Goal: Task Accomplishment & Management: Use online tool/utility

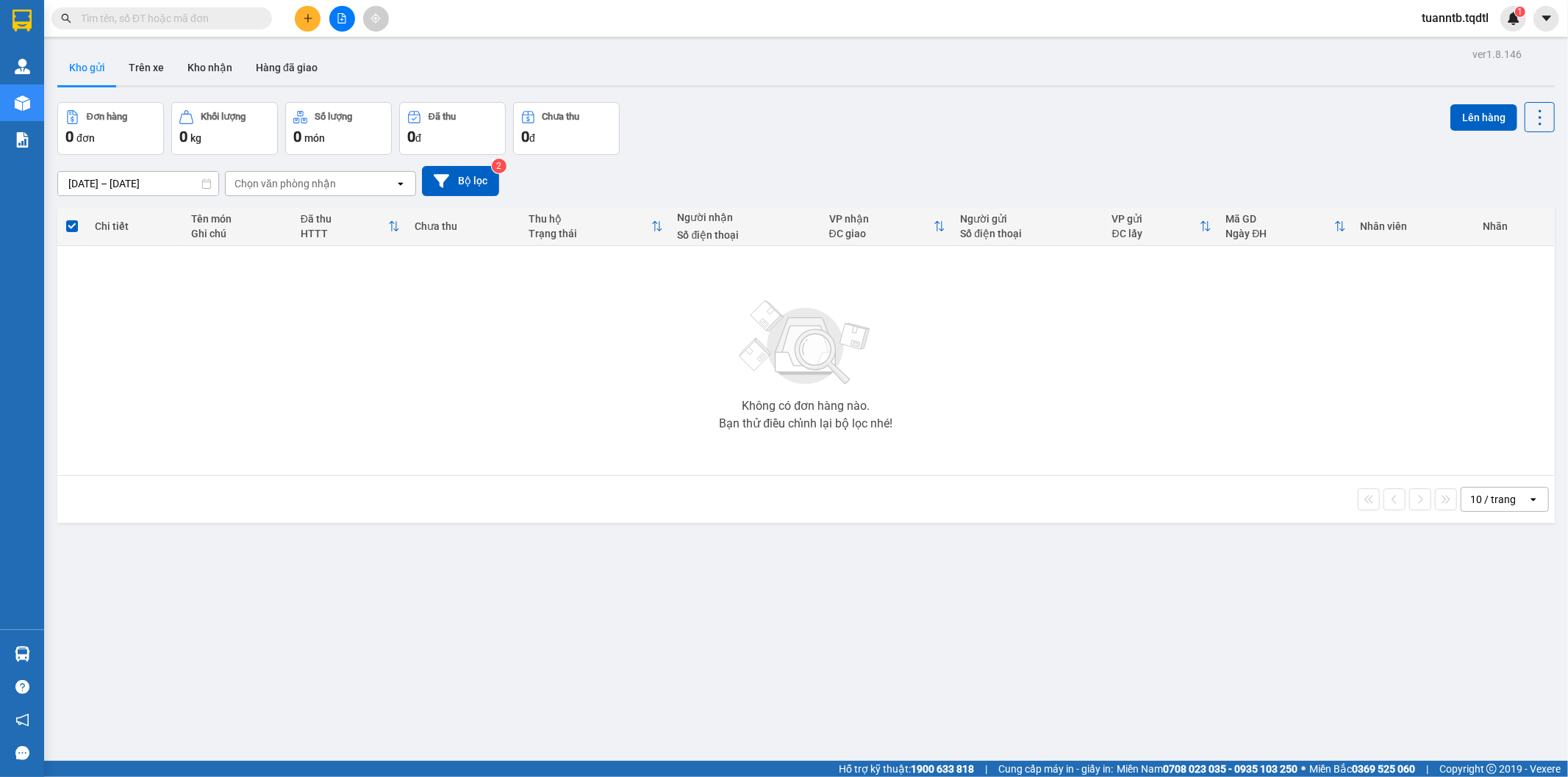
click at [340, 27] on button at bounding box center [341, 18] width 26 height 26
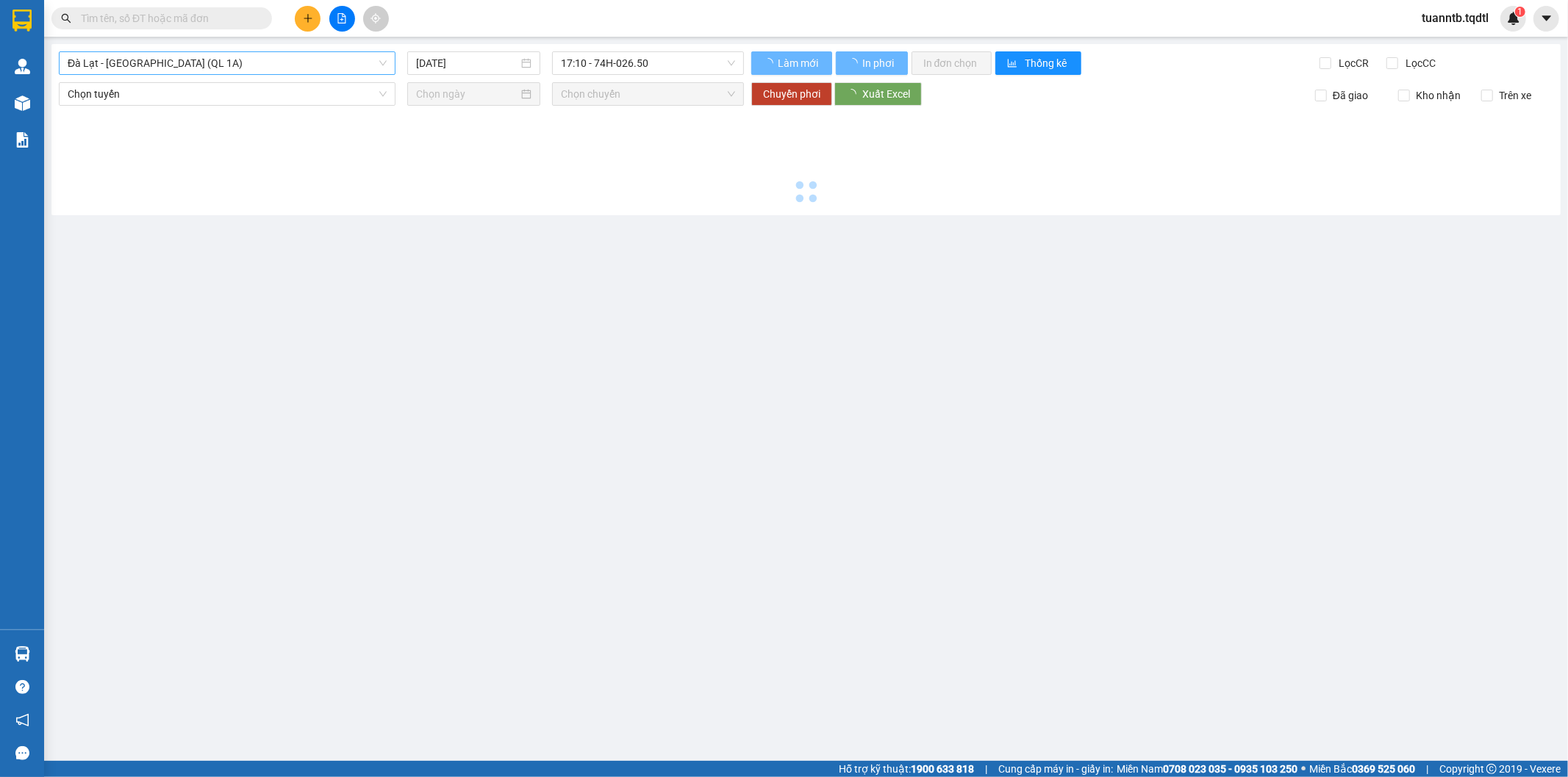
click at [211, 63] on span "Đà Lạt - [GEOGRAPHIC_DATA] (QL 1A)" at bounding box center [227, 63] width 319 height 22
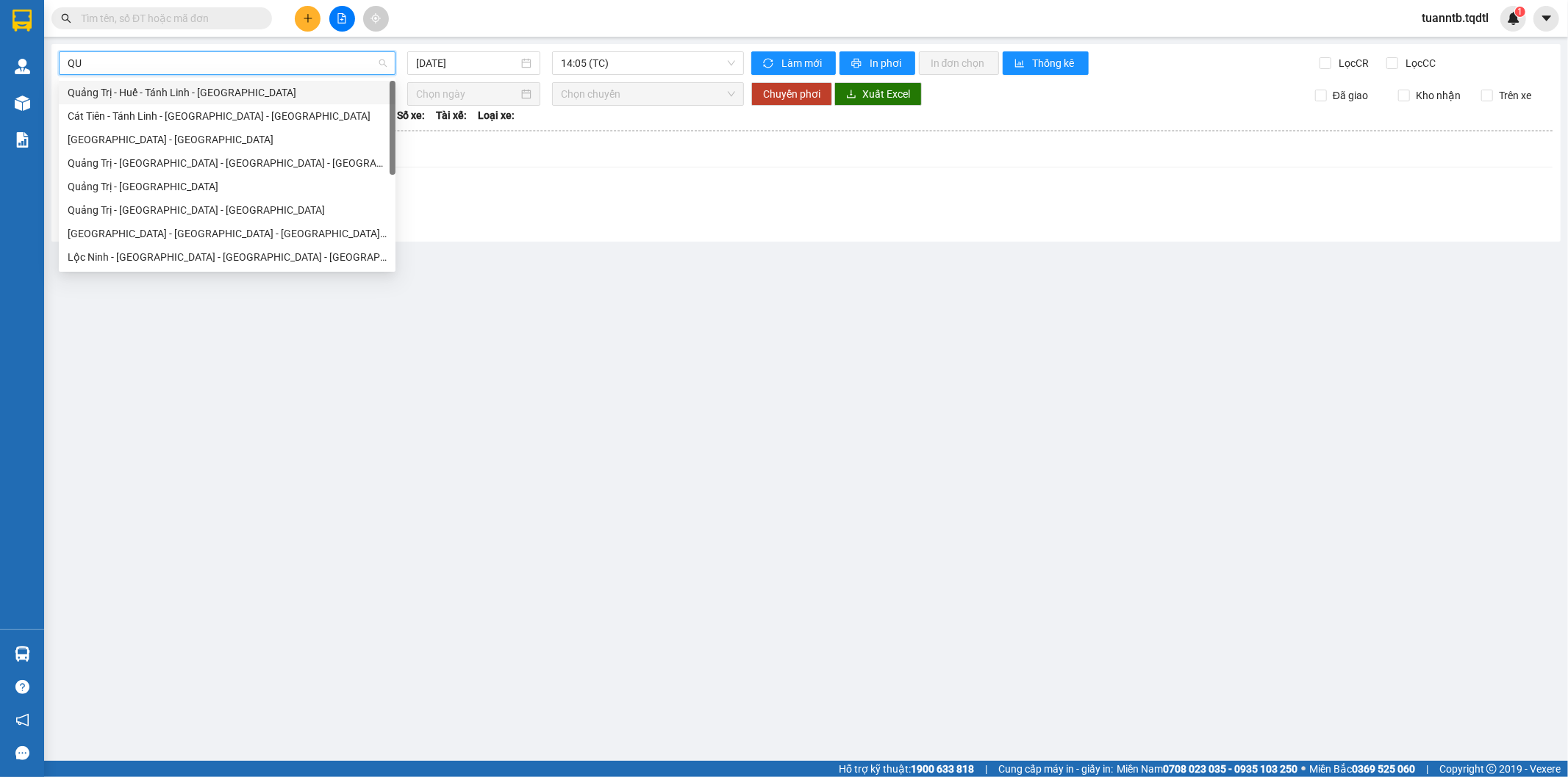
type input "QUA"
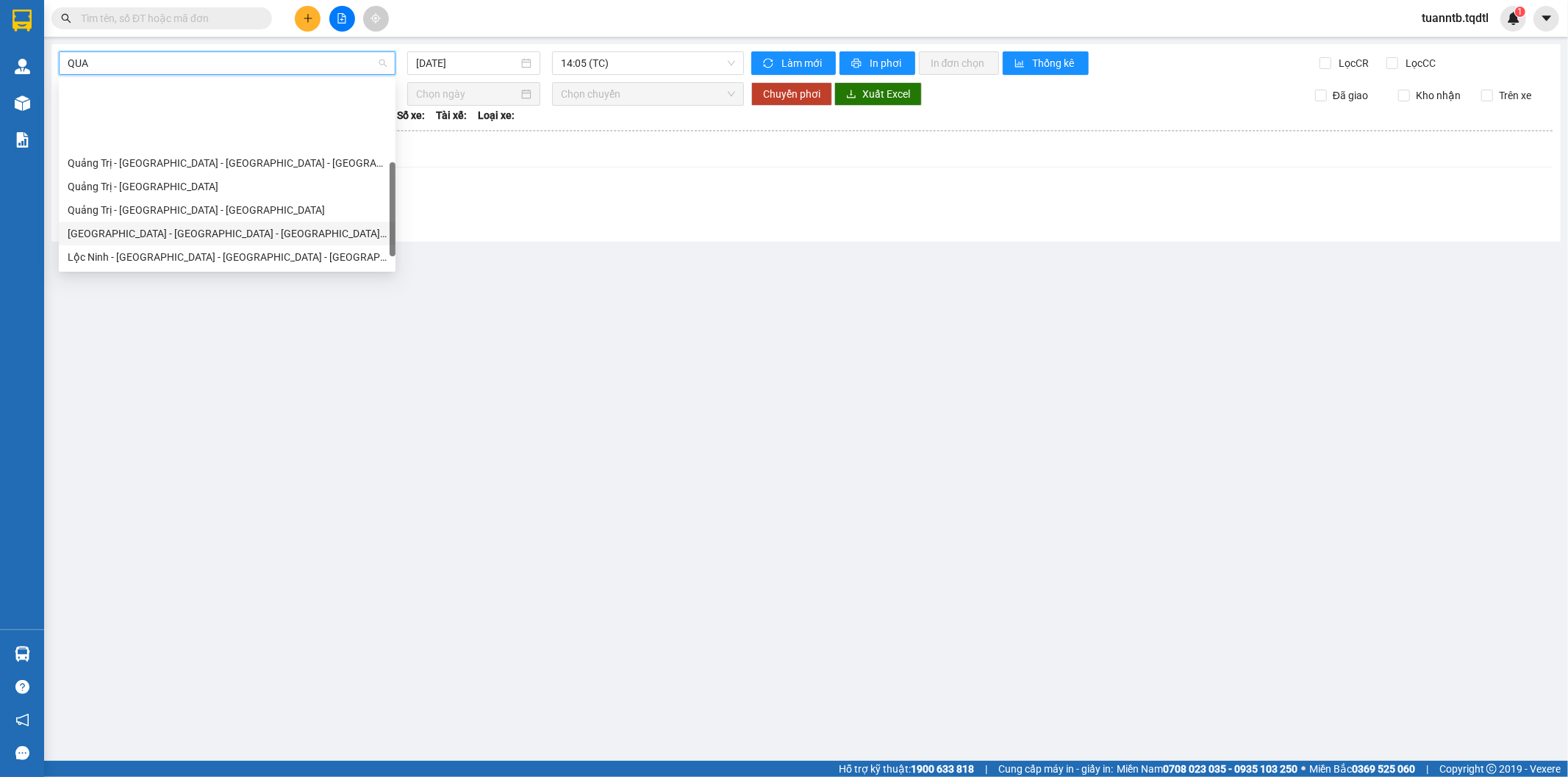
scroll to position [82, 0]
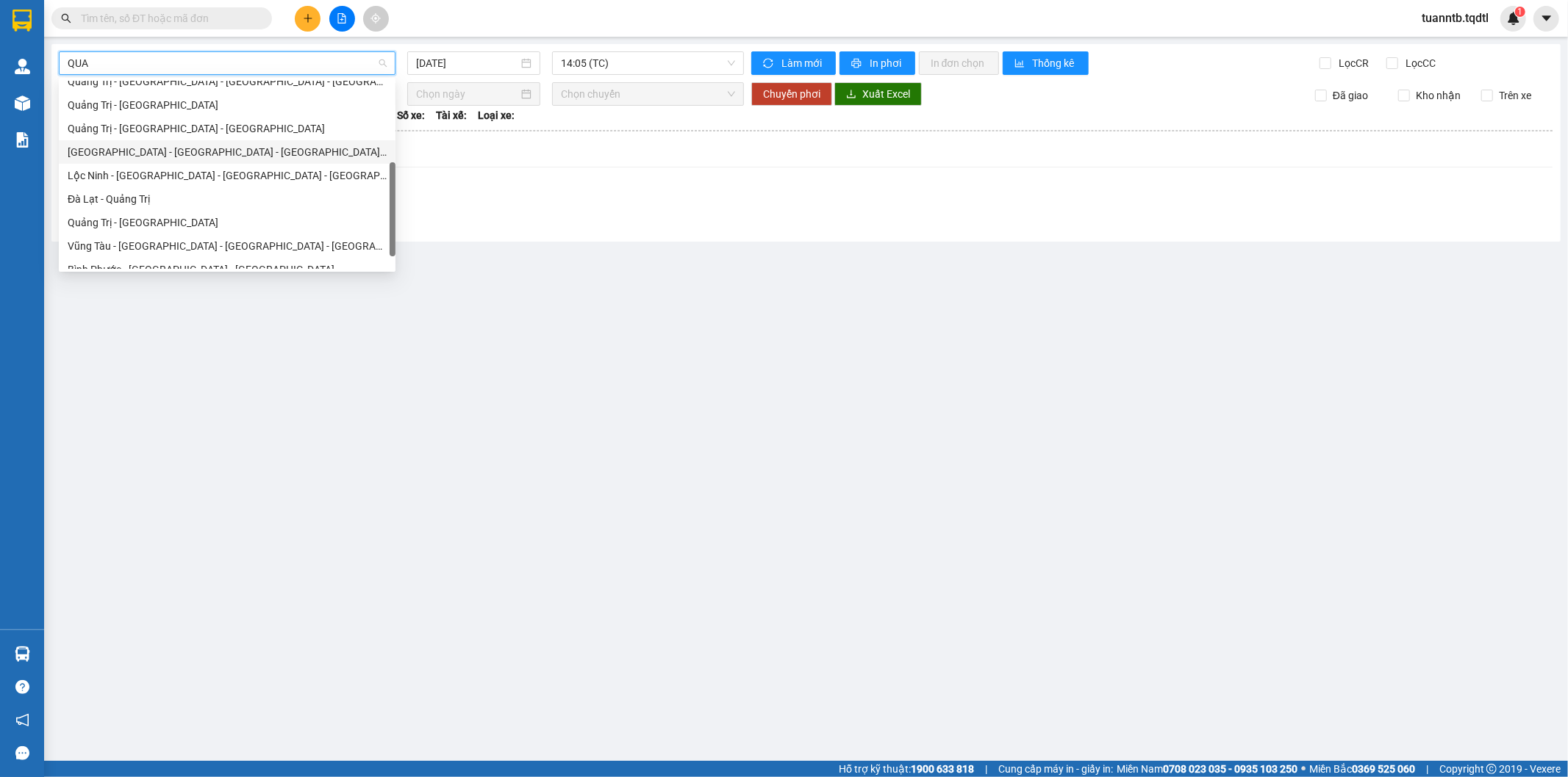
drag, startPoint x: 144, startPoint y: 228, endPoint x: 157, endPoint y: 225, distance: 13.3
click at [144, 228] on div "Quảng Trị - [GEOGRAPHIC_DATA]" at bounding box center [227, 223] width 319 height 16
type input "[DATE]"
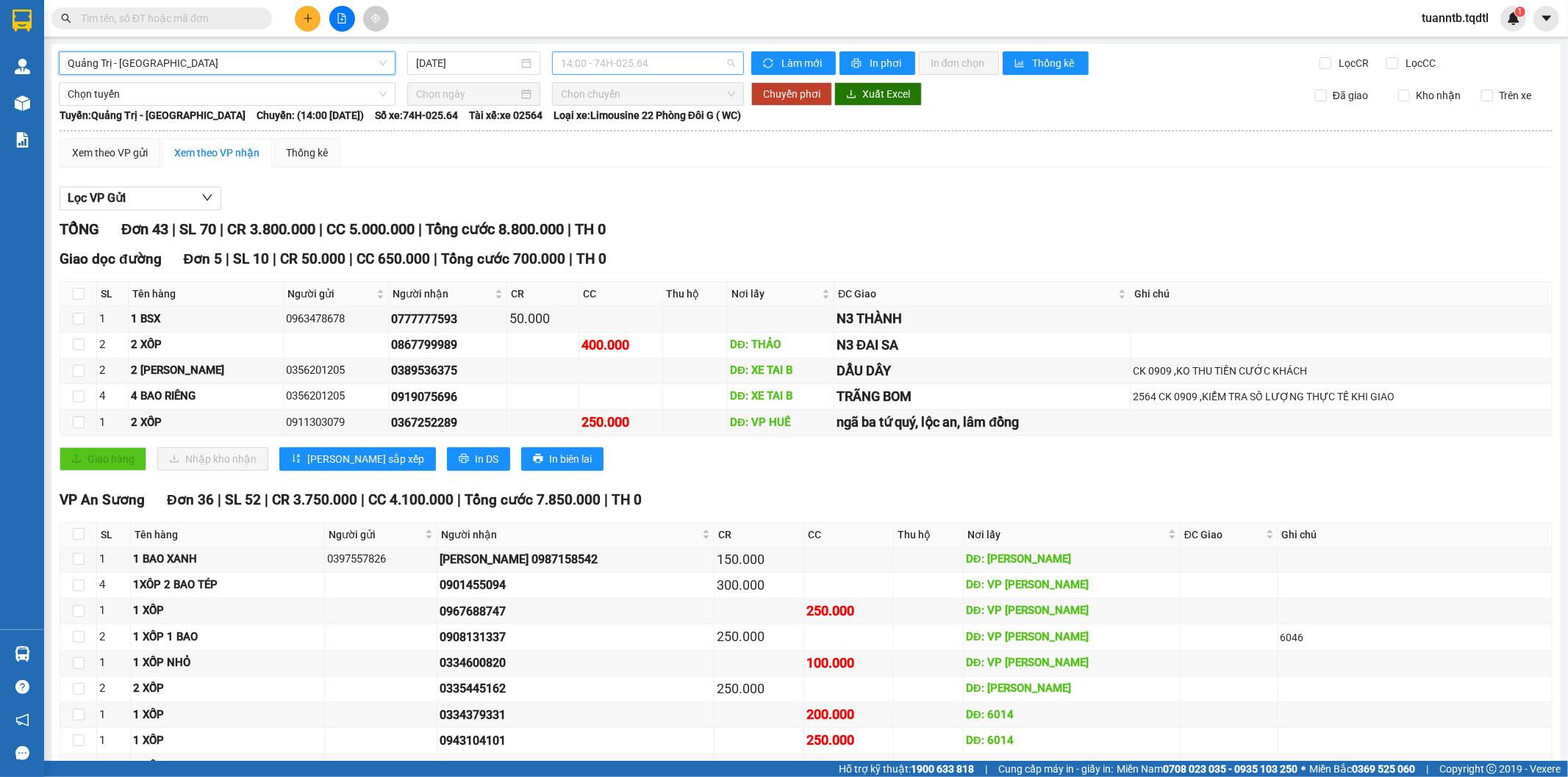
click at [658, 68] on span "14:00 - 74H-025.64" at bounding box center [648, 63] width 174 height 22
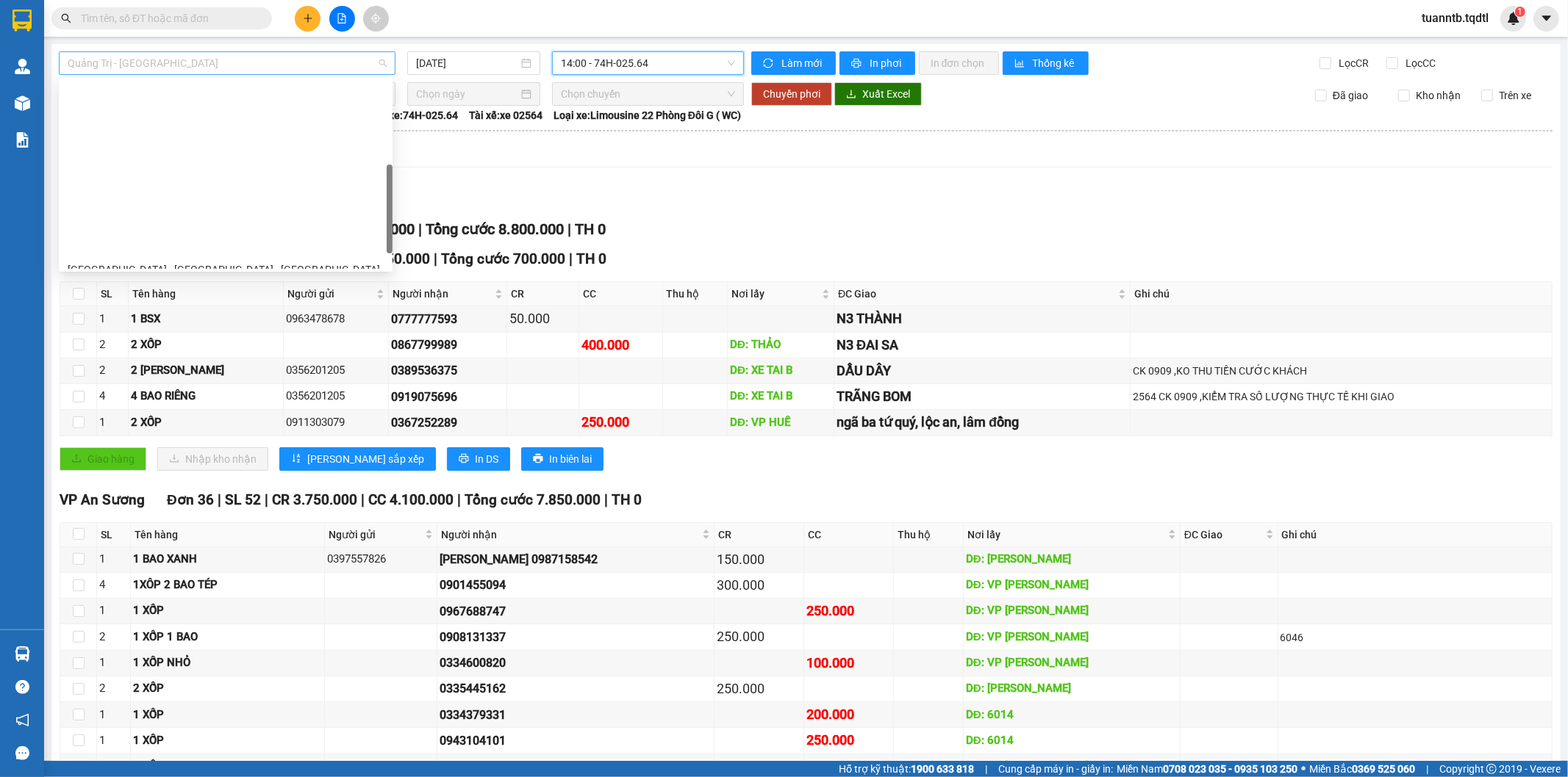
click at [311, 67] on span "Quảng Trị - [GEOGRAPHIC_DATA]" at bounding box center [227, 63] width 319 height 22
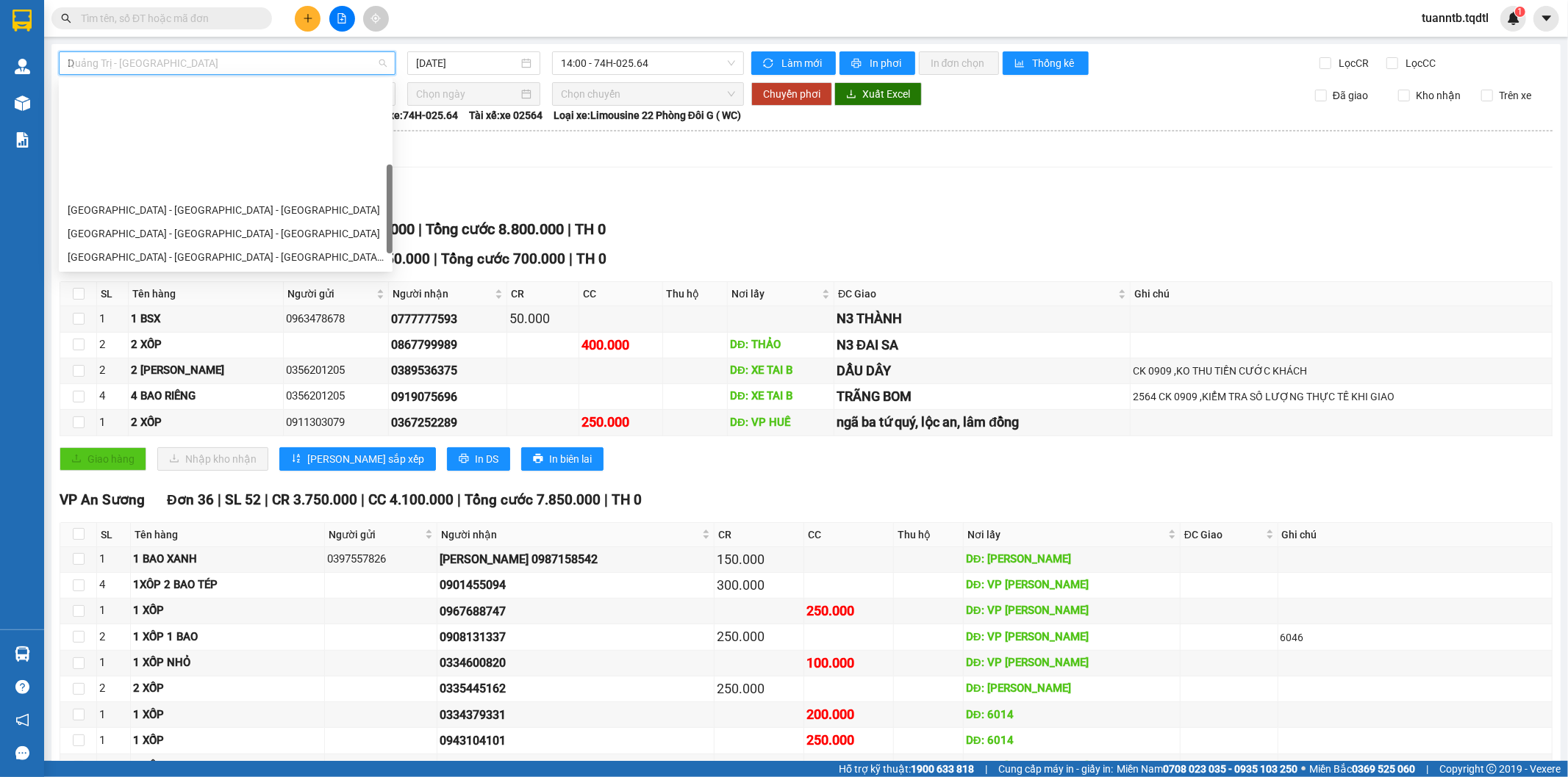
type input "DA"
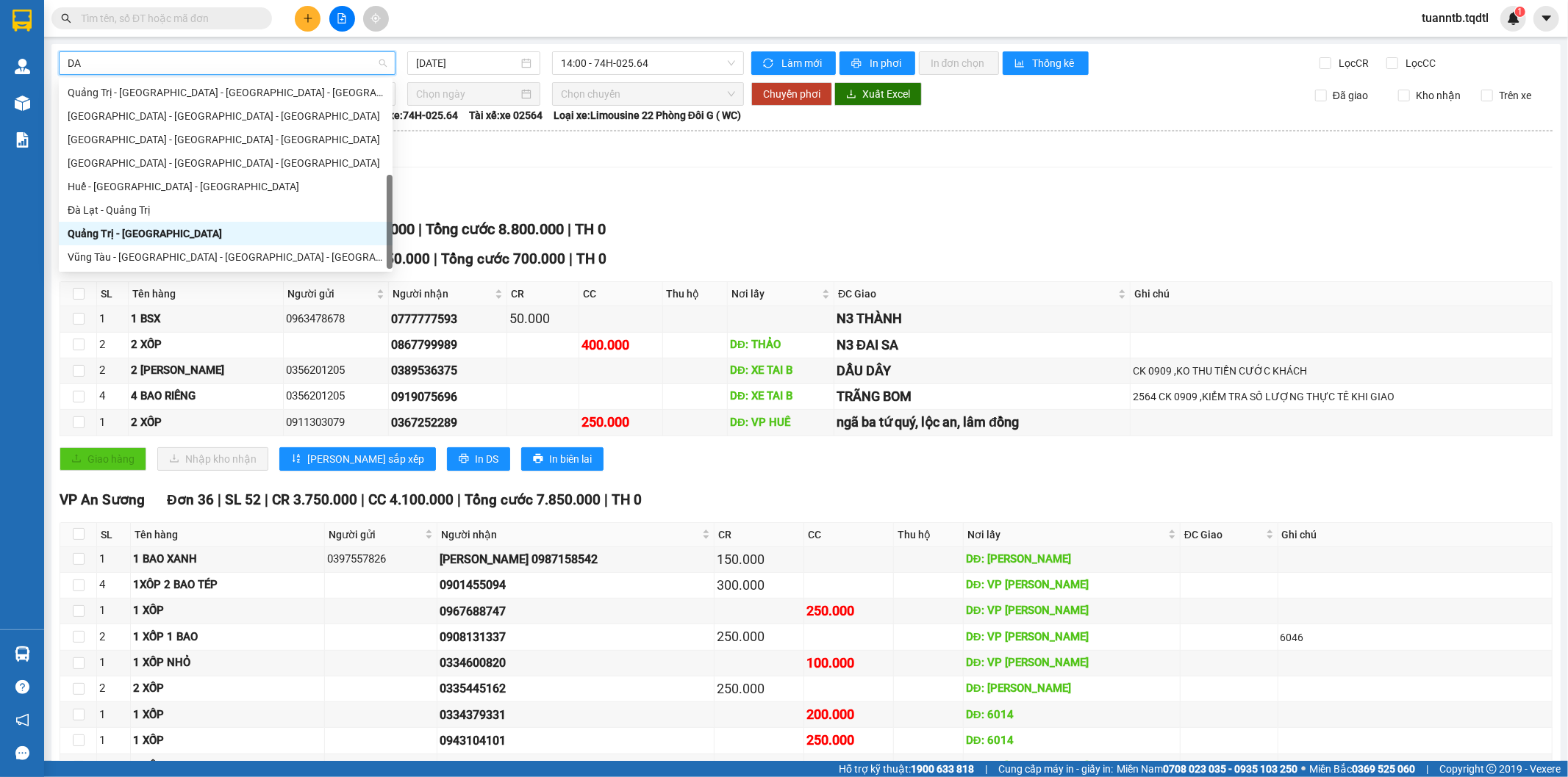
scroll to position [94, 0]
click at [177, 138] on div "[GEOGRAPHIC_DATA] - [GEOGRAPHIC_DATA] - [GEOGRAPHIC_DATA]" at bounding box center [226, 140] width 316 height 16
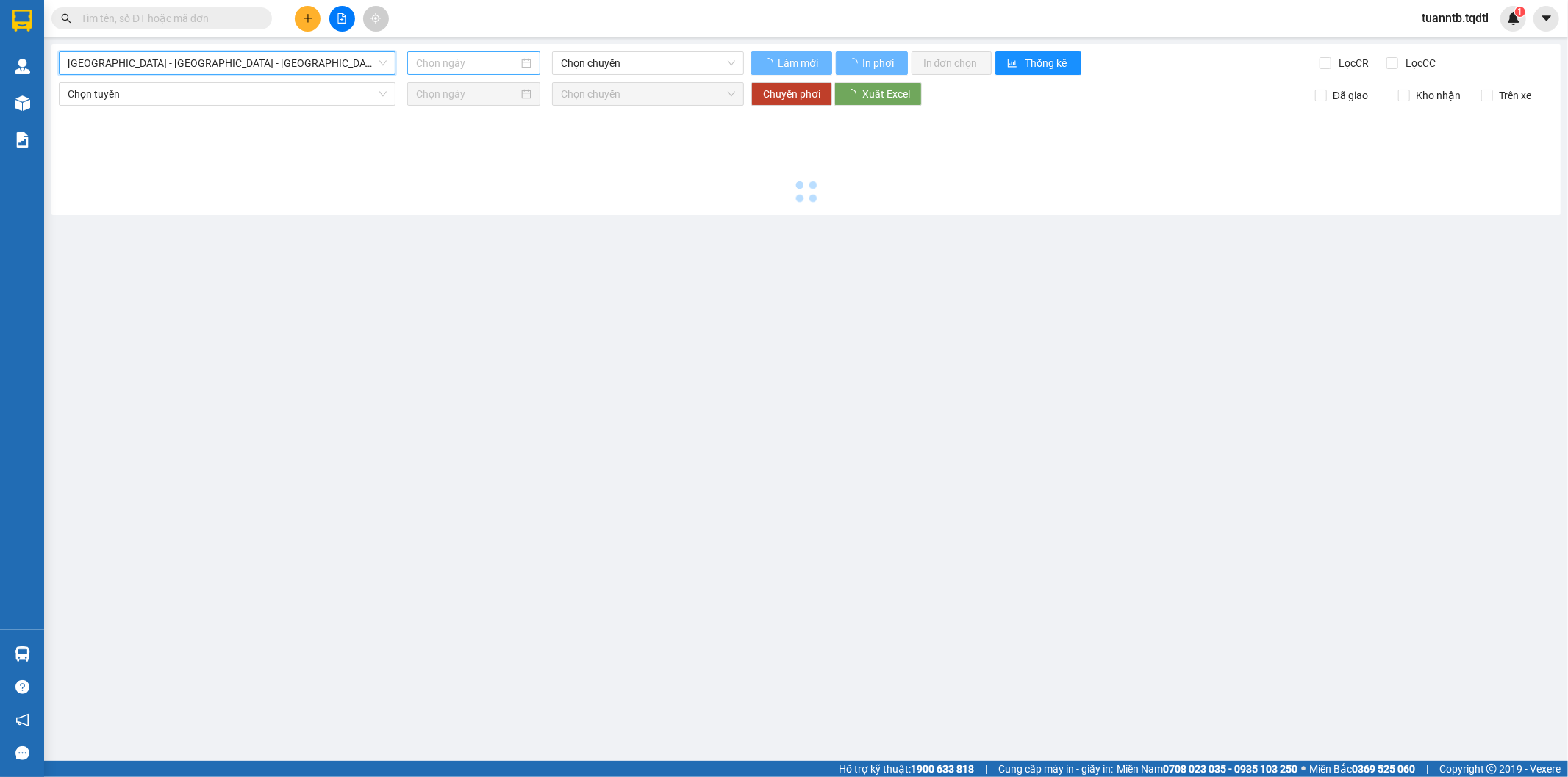
type input "[DATE]"
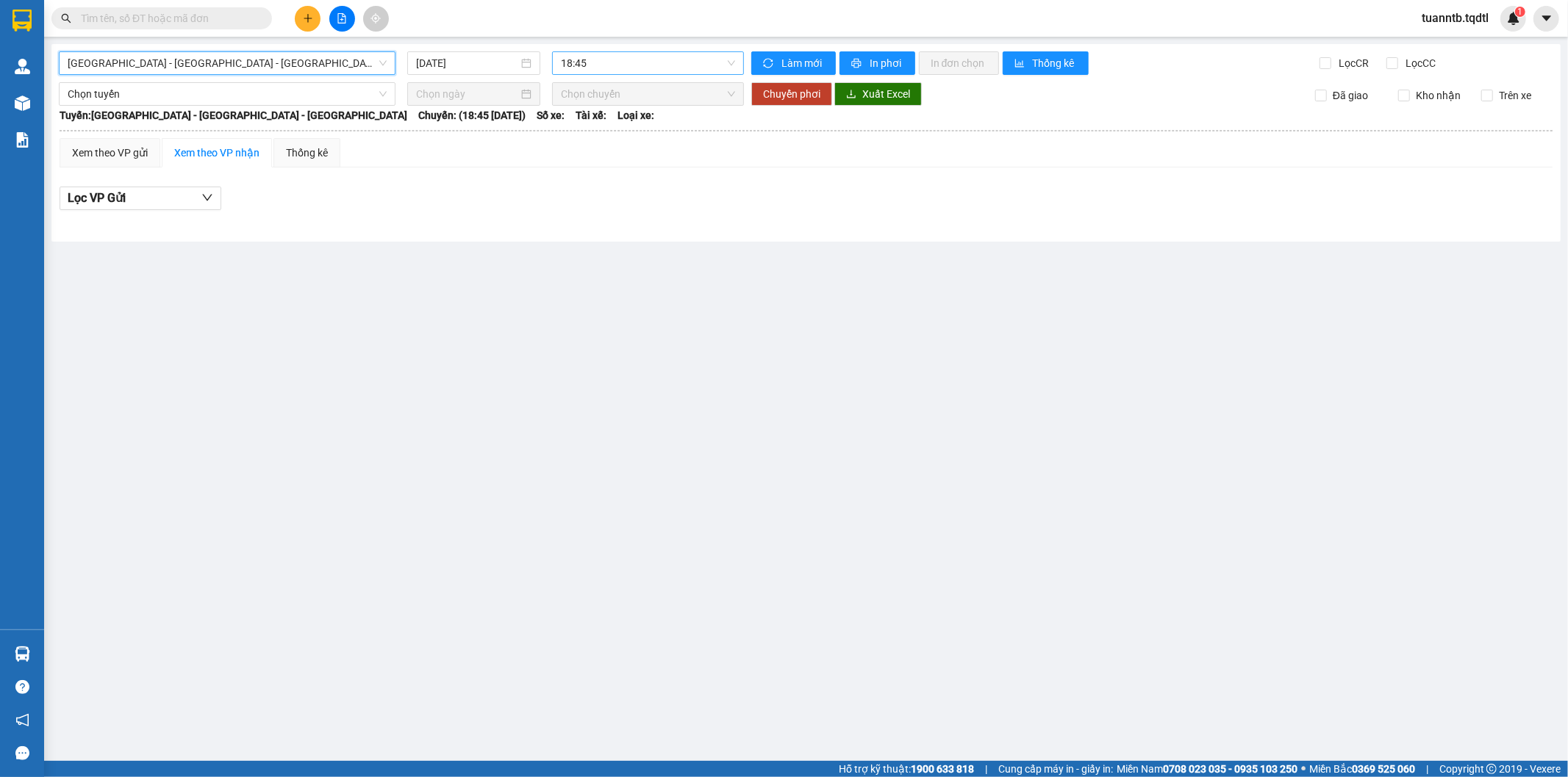
click at [633, 68] on span "18:45" at bounding box center [648, 63] width 174 height 22
click at [318, 65] on span "[GEOGRAPHIC_DATA] - [GEOGRAPHIC_DATA] - [GEOGRAPHIC_DATA]" at bounding box center [227, 63] width 319 height 22
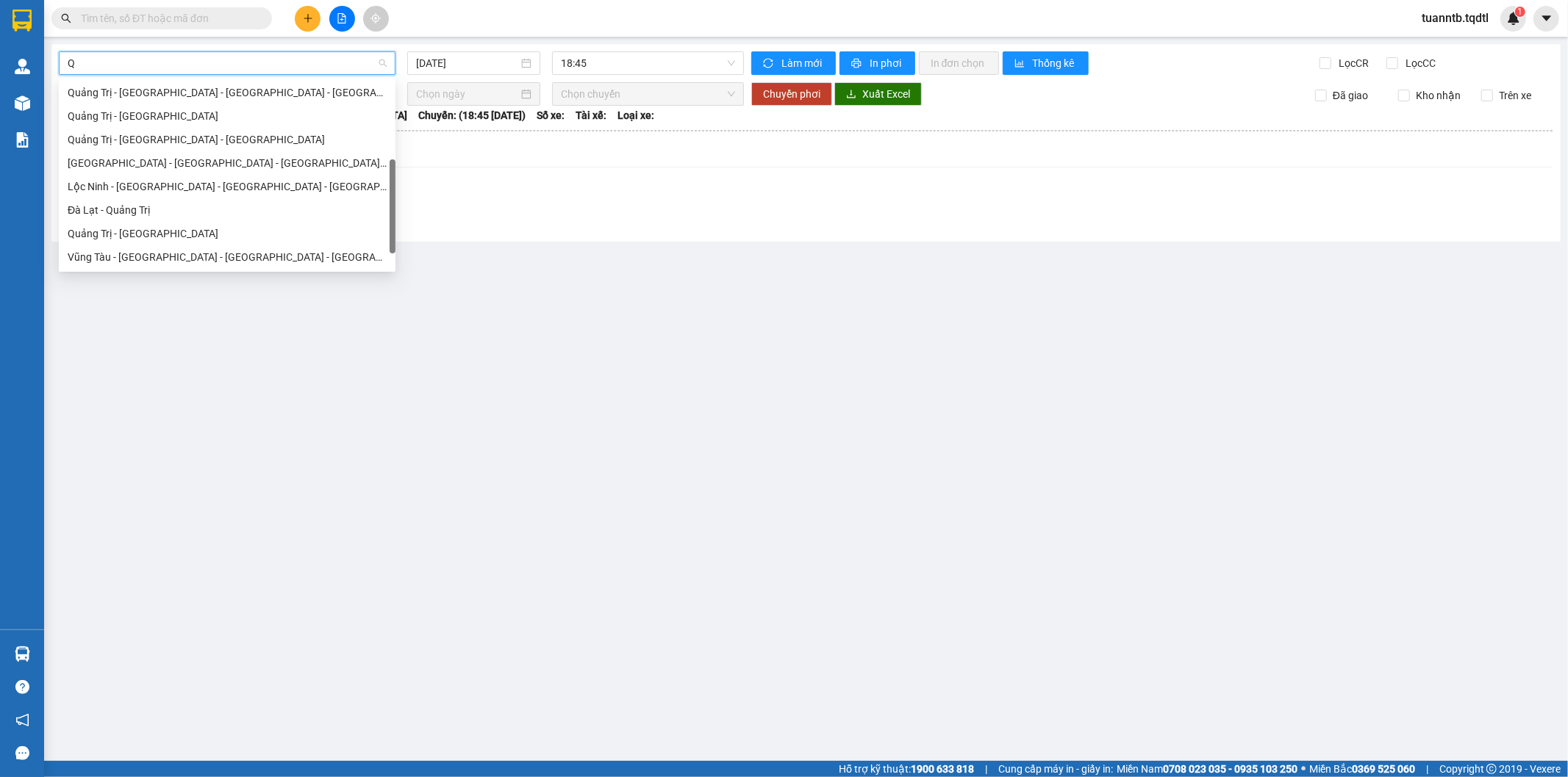
type input "QU"
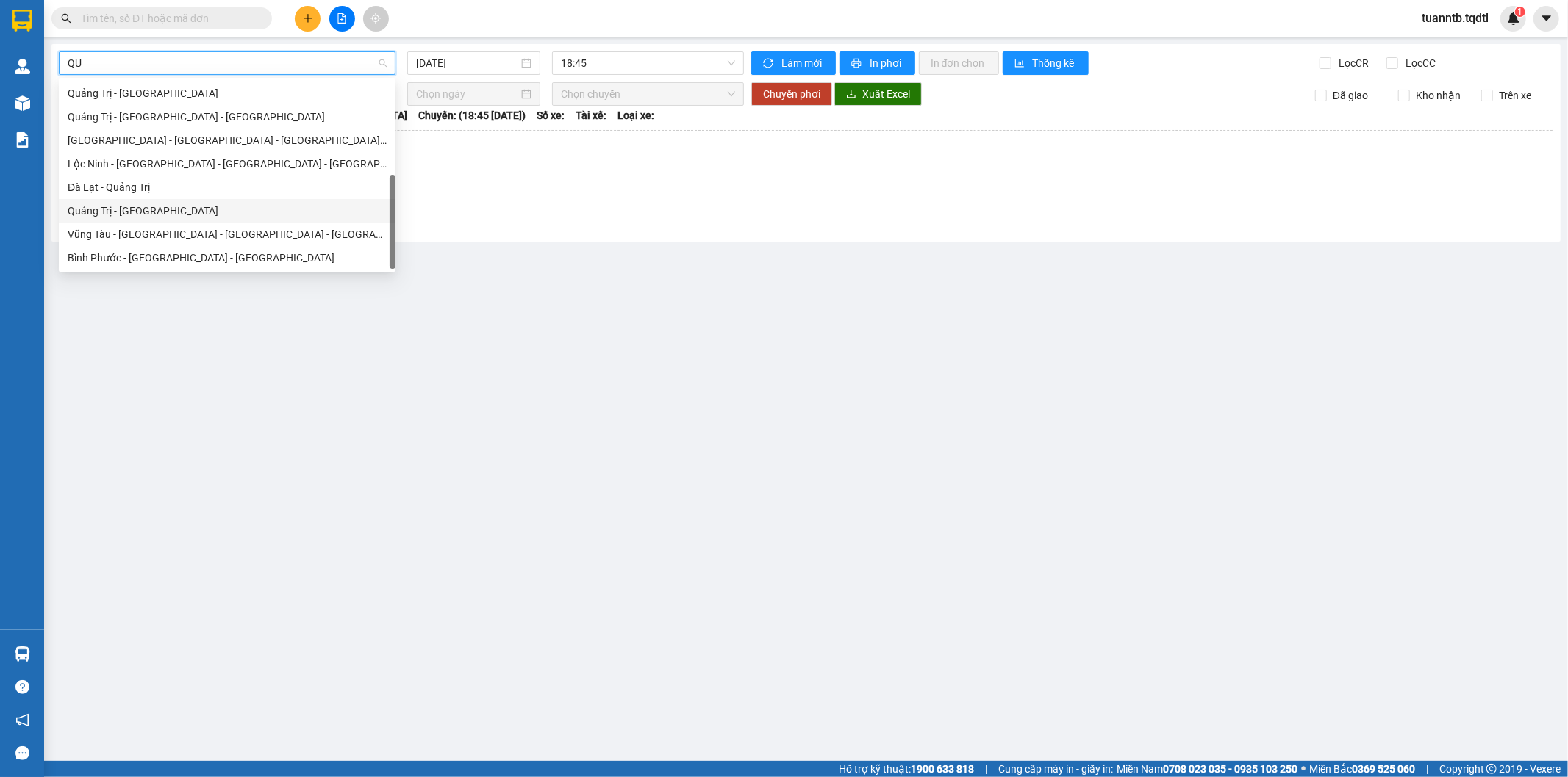
click at [158, 207] on div "Quảng Trị - [GEOGRAPHIC_DATA]" at bounding box center [227, 210] width 319 height 16
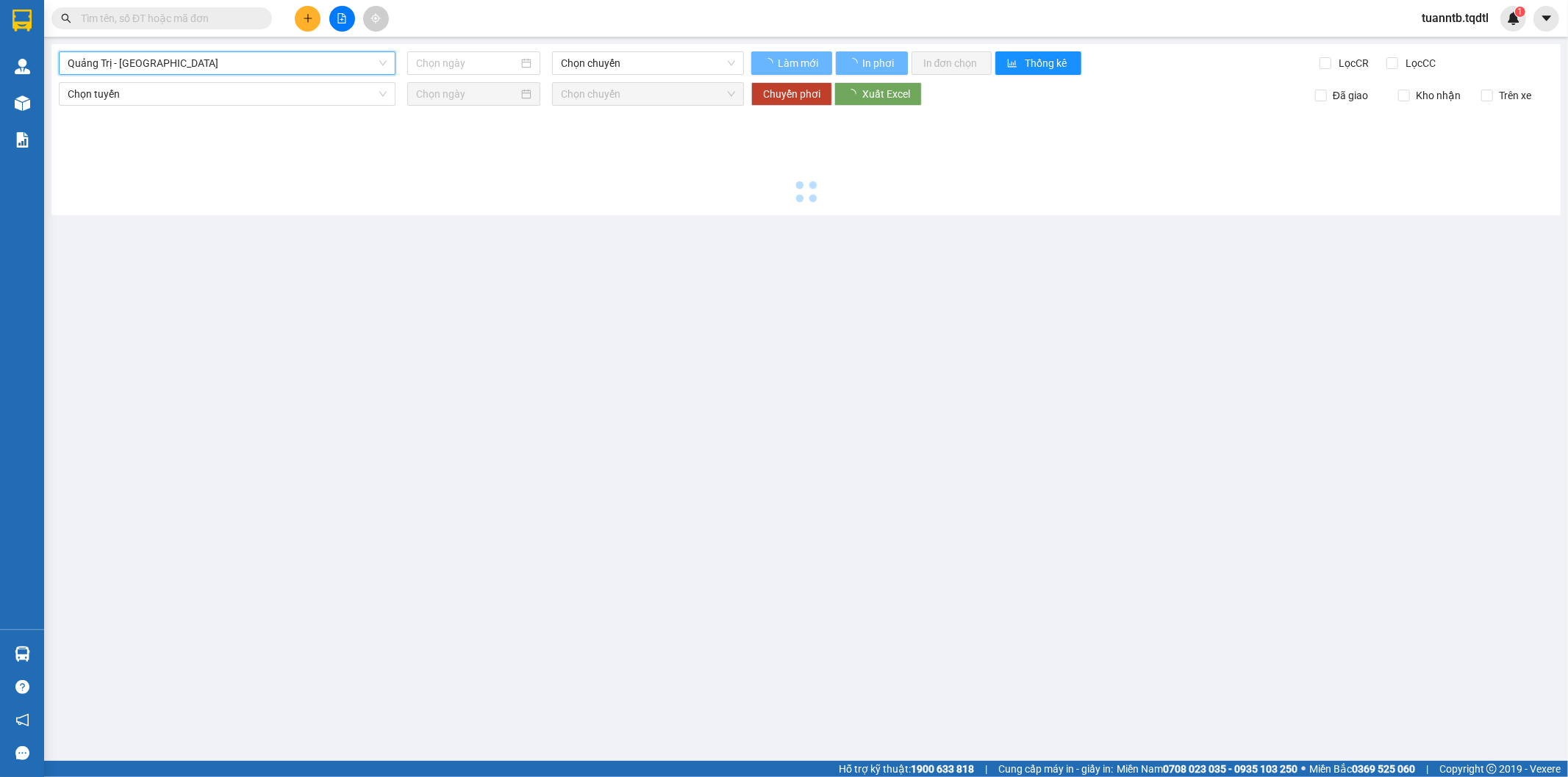
type input "[DATE]"
